Goal: Navigation & Orientation: Find specific page/section

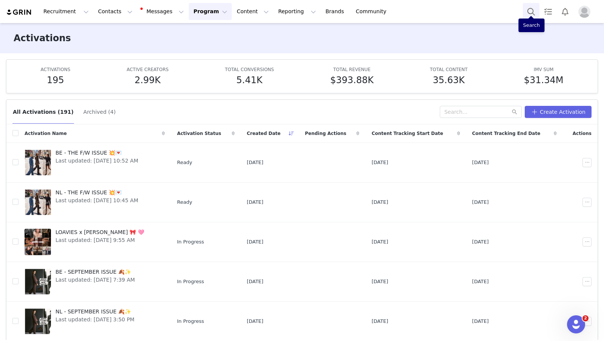
click at [532, 17] on button "Search" at bounding box center [531, 11] width 17 height 17
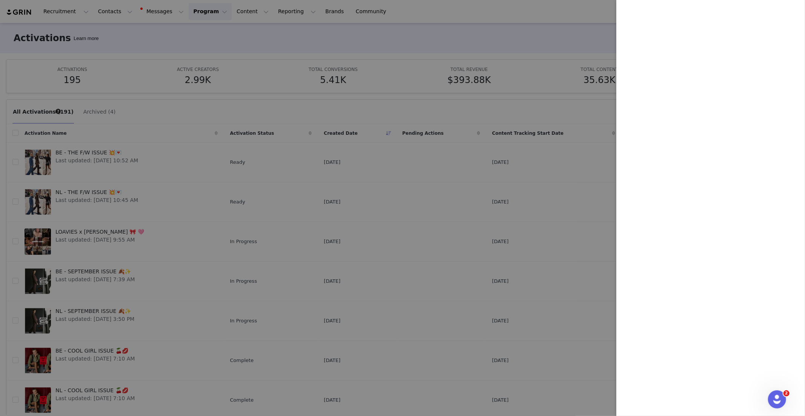
drag, startPoint x: 446, startPoint y: 104, endPoint x: 373, endPoint y: 114, distance: 73.9
click at [446, 104] on div at bounding box center [402, 208] width 805 height 416
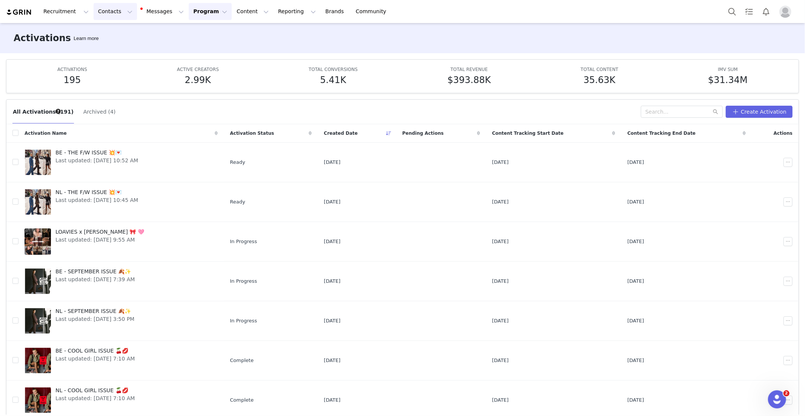
click at [115, 14] on button "Contacts Contacts" at bounding box center [115, 11] width 43 height 17
click at [128, 32] on div "Creators" at bounding box center [118, 33] width 51 height 8
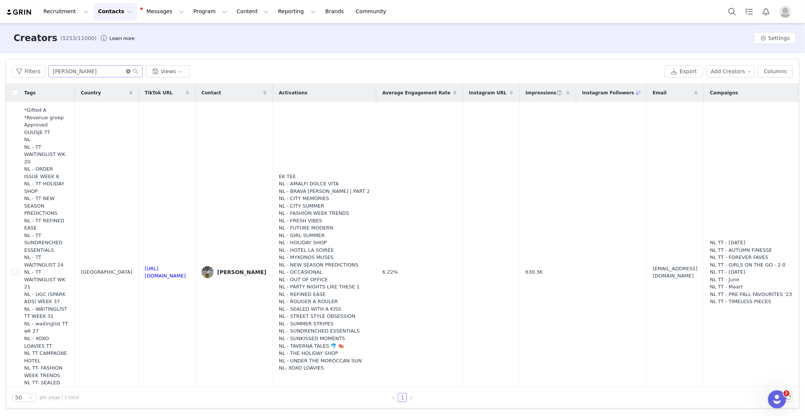
click at [126, 72] on icon "icon: close-circle" at bounding box center [128, 71] width 5 height 5
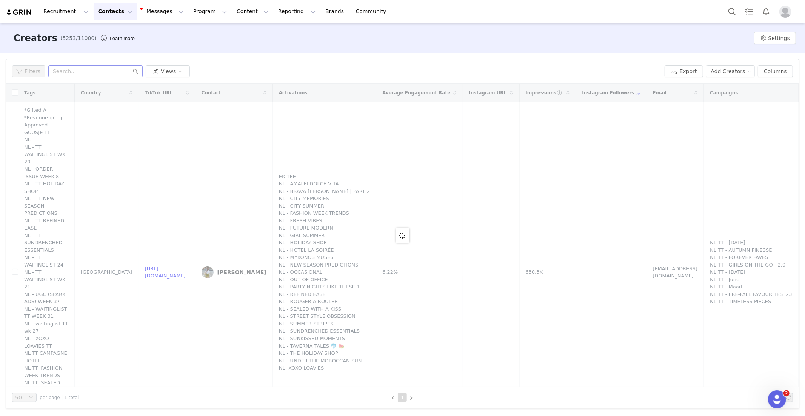
click at [399, 65] on div "Filters Views" at bounding box center [337, 71] width 650 height 12
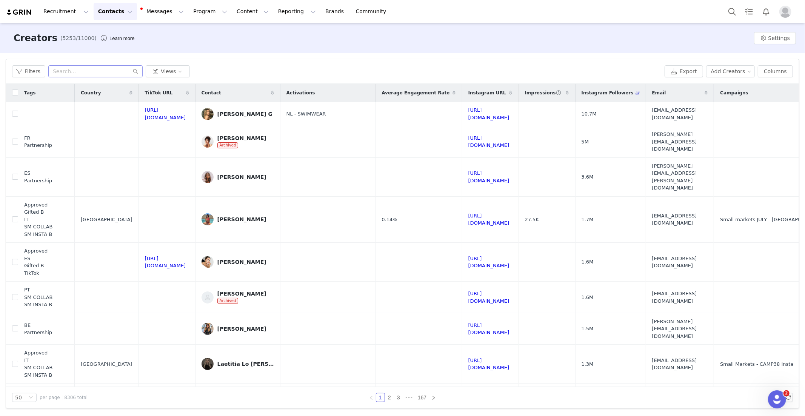
click at [784, 15] on img "Profile" at bounding box center [786, 12] width 12 height 12
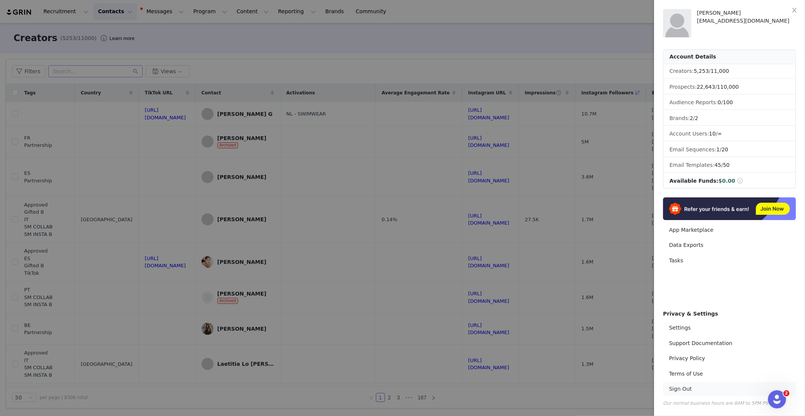
click at [680, 387] on link "Sign Out" at bounding box center [729, 389] width 133 height 14
